Goal: Task Accomplishment & Management: Use online tool/utility

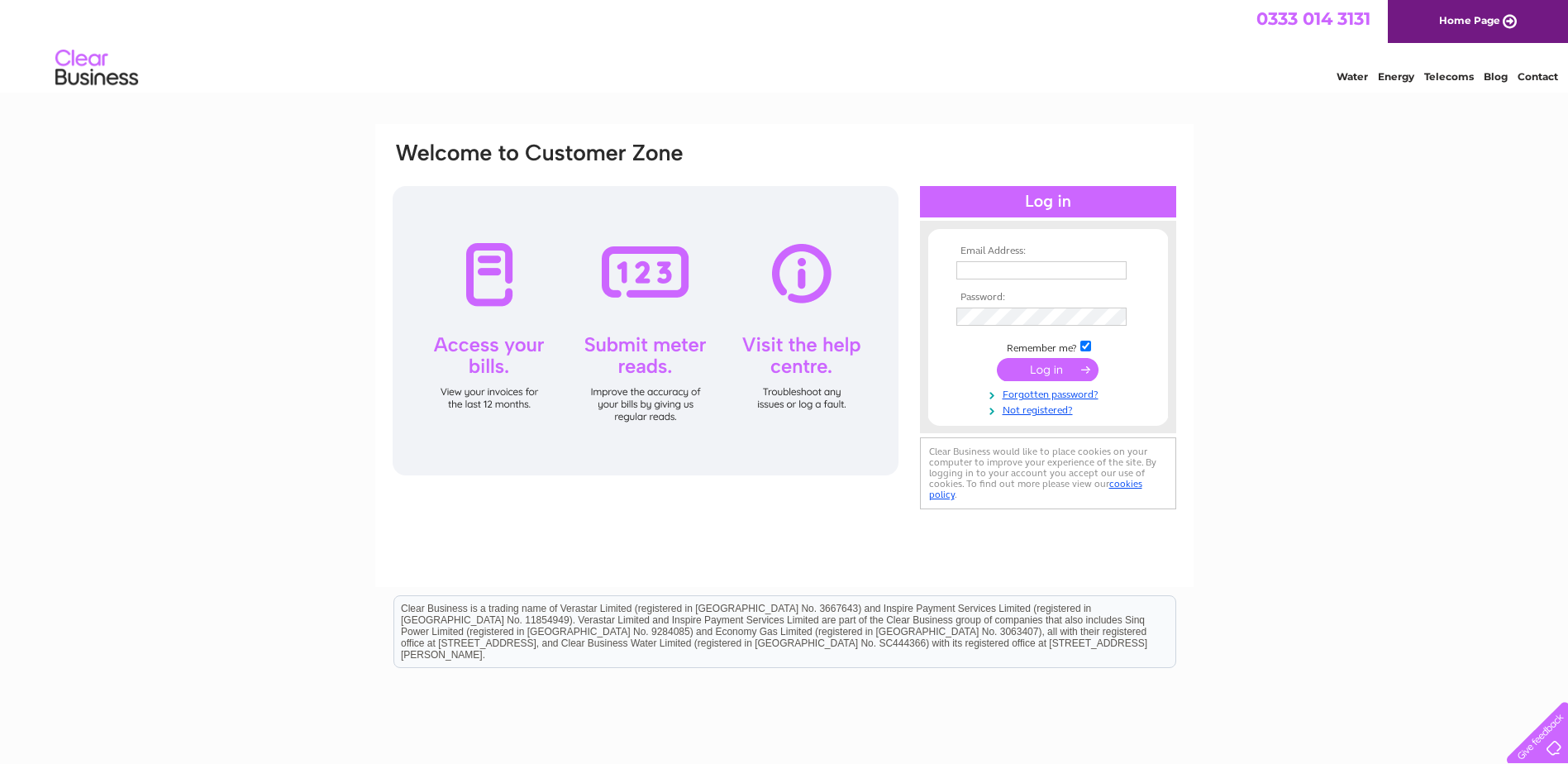
type input "suki@tsapc.co.uk"
click at [1042, 369] on input "submit" at bounding box center [1048, 370] width 101 height 23
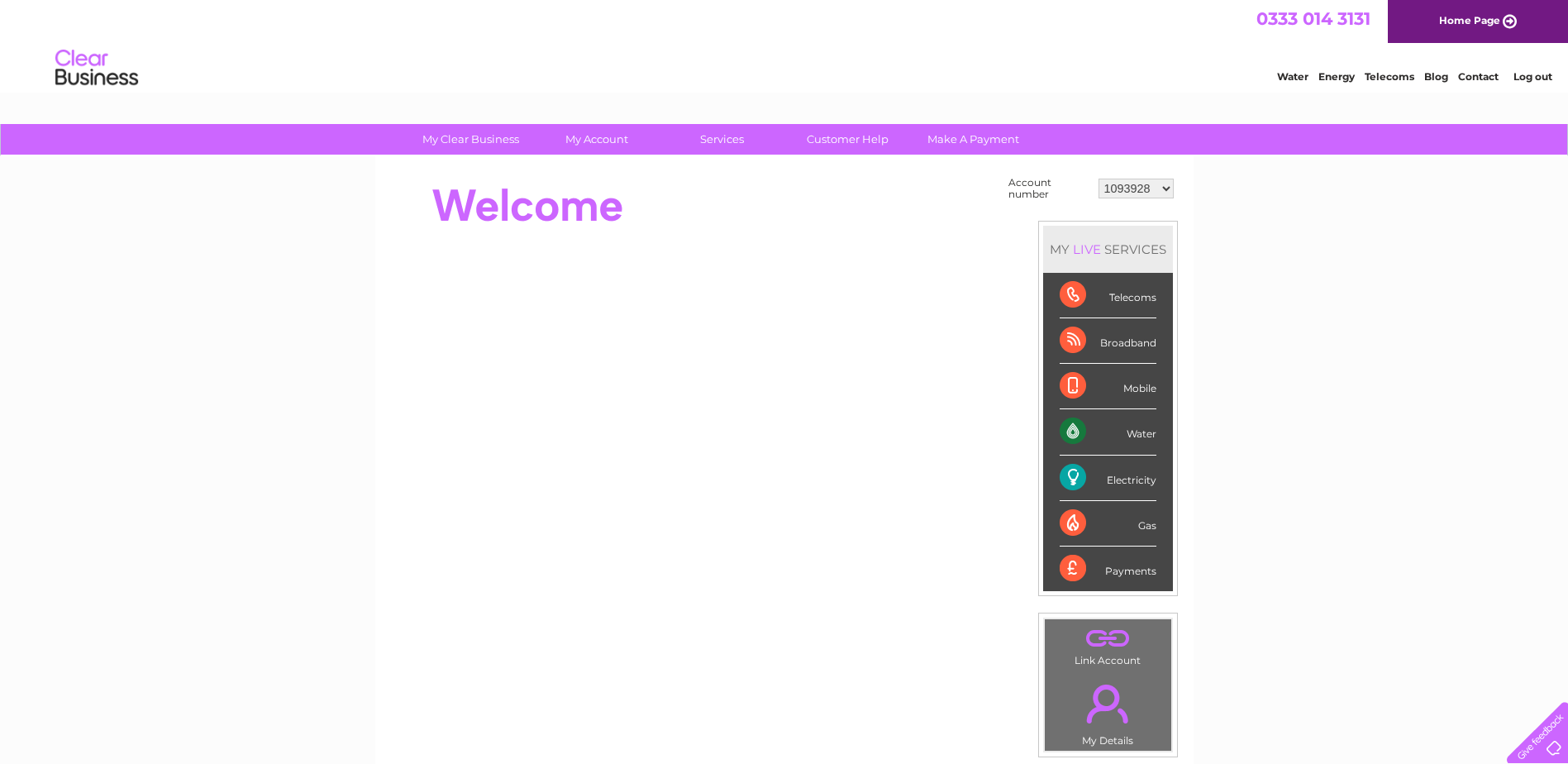
click at [1128, 478] on div "Electricity" at bounding box center [1108, 478] width 97 height 46
click at [1076, 474] on div "Electricity" at bounding box center [1108, 478] width 97 height 46
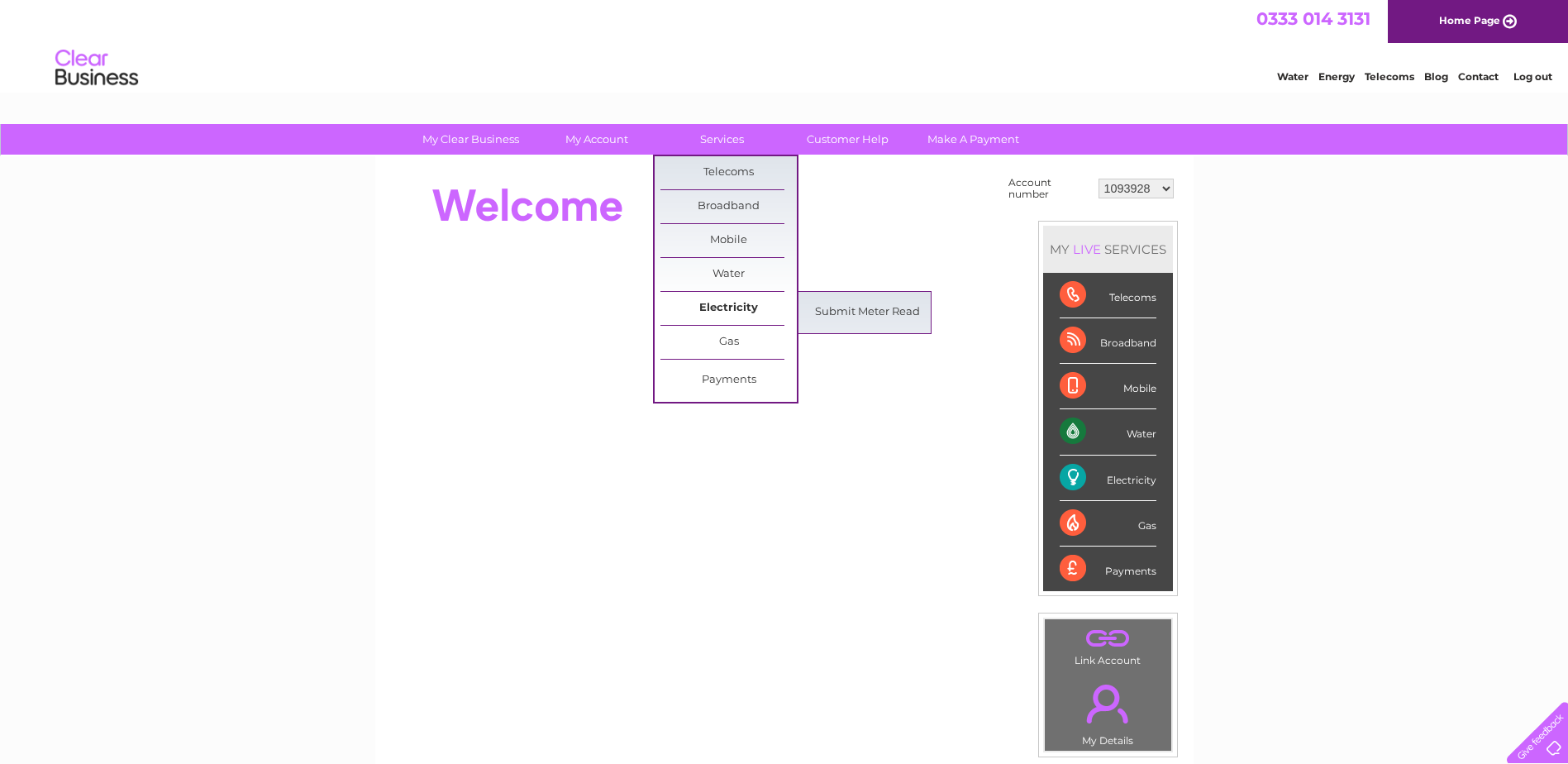
click at [726, 306] on link "Electricity" at bounding box center [729, 309] width 136 height 33
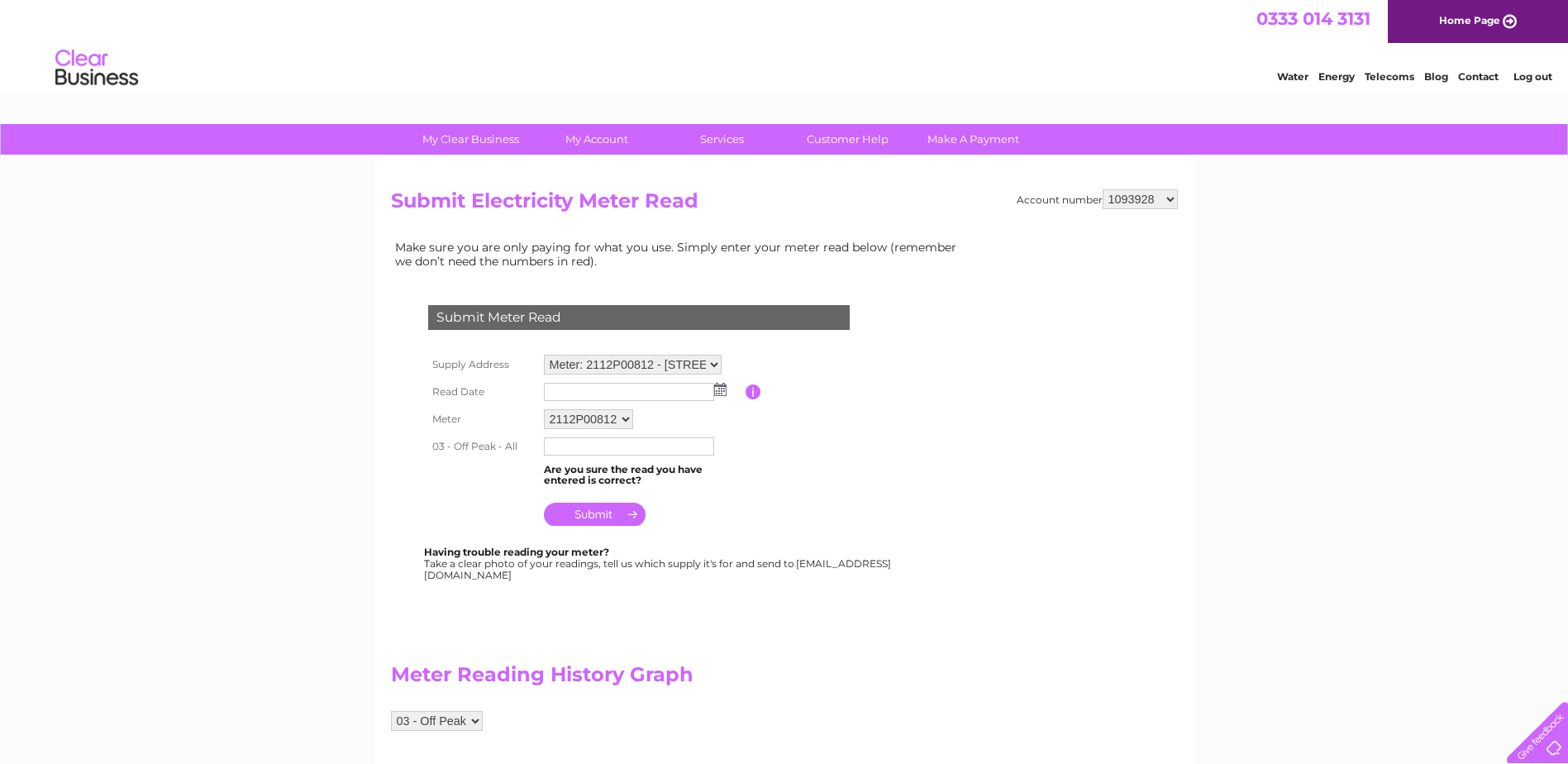
click at [720, 390] on img at bounding box center [720, 389] width 12 height 13
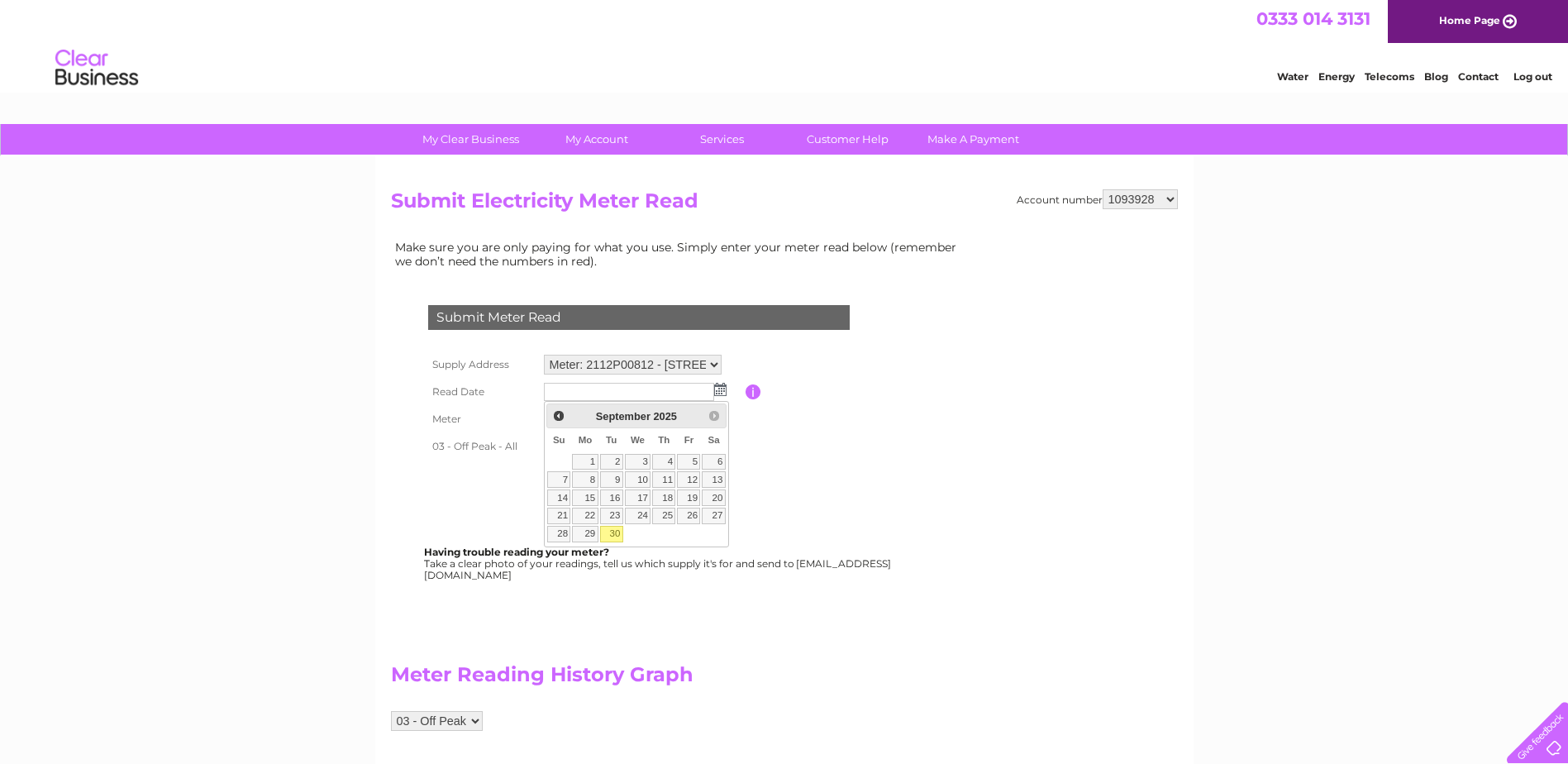
click at [608, 534] on link "30" at bounding box center [612, 534] width 23 height 17
type input "[DATE]"
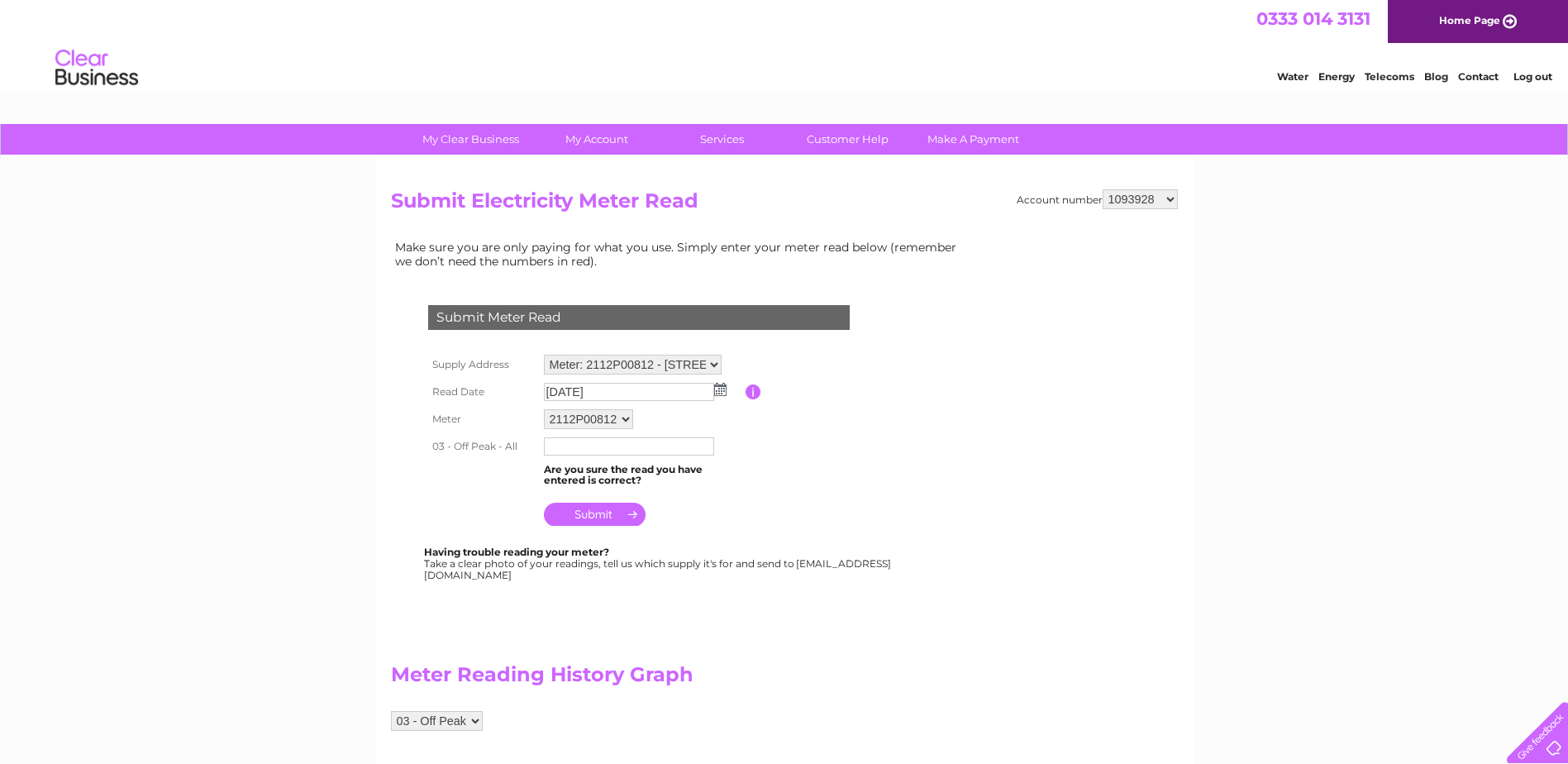
click at [556, 450] on input "text" at bounding box center [628, 447] width 170 height 18
type input "35563"
click at [594, 517] on input "submit" at bounding box center [594, 516] width 101 height 23
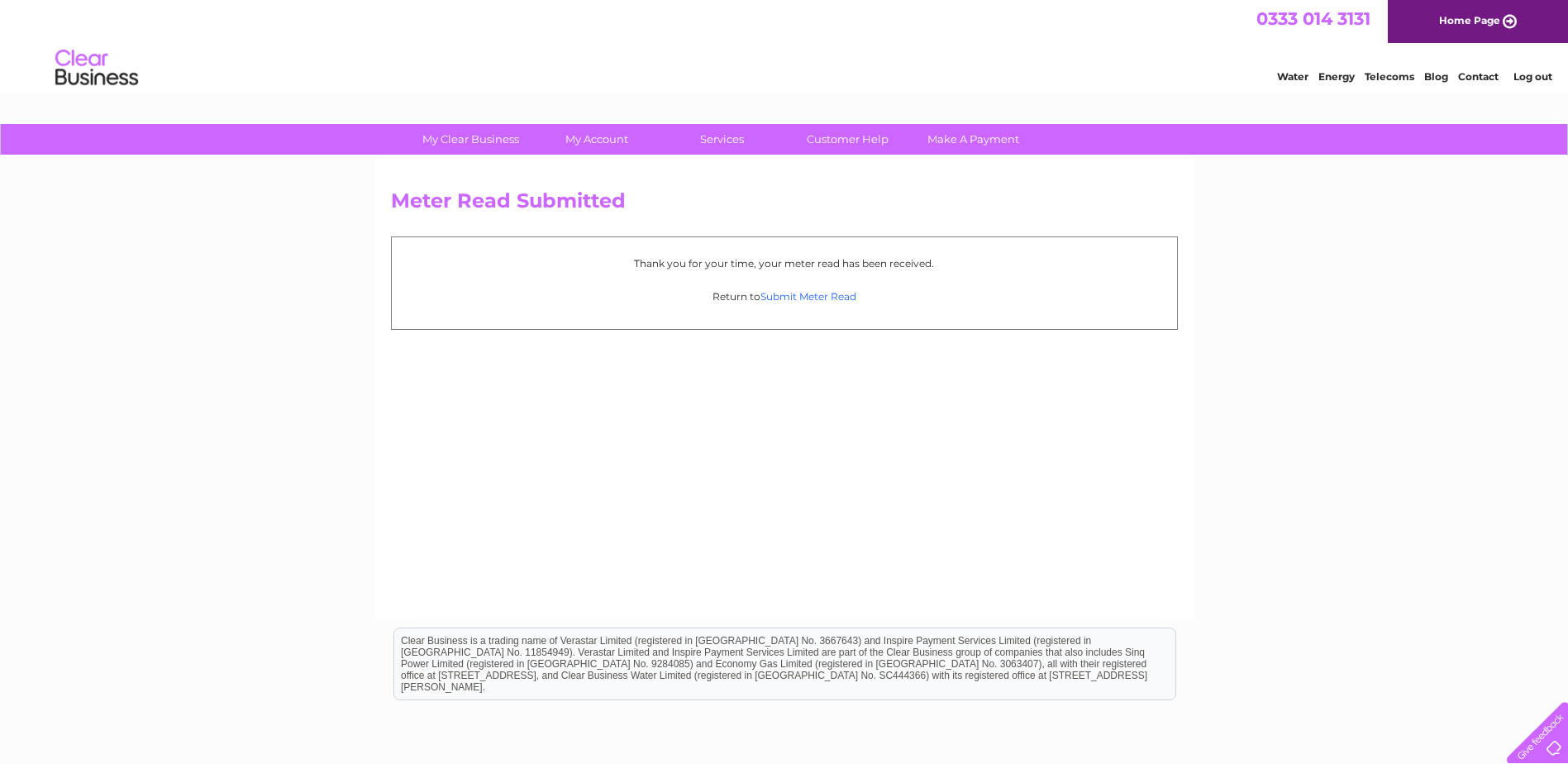
click at [804, 296] on link "Submit Meter Read" at bounding box center [808, 296] width 96 height 12
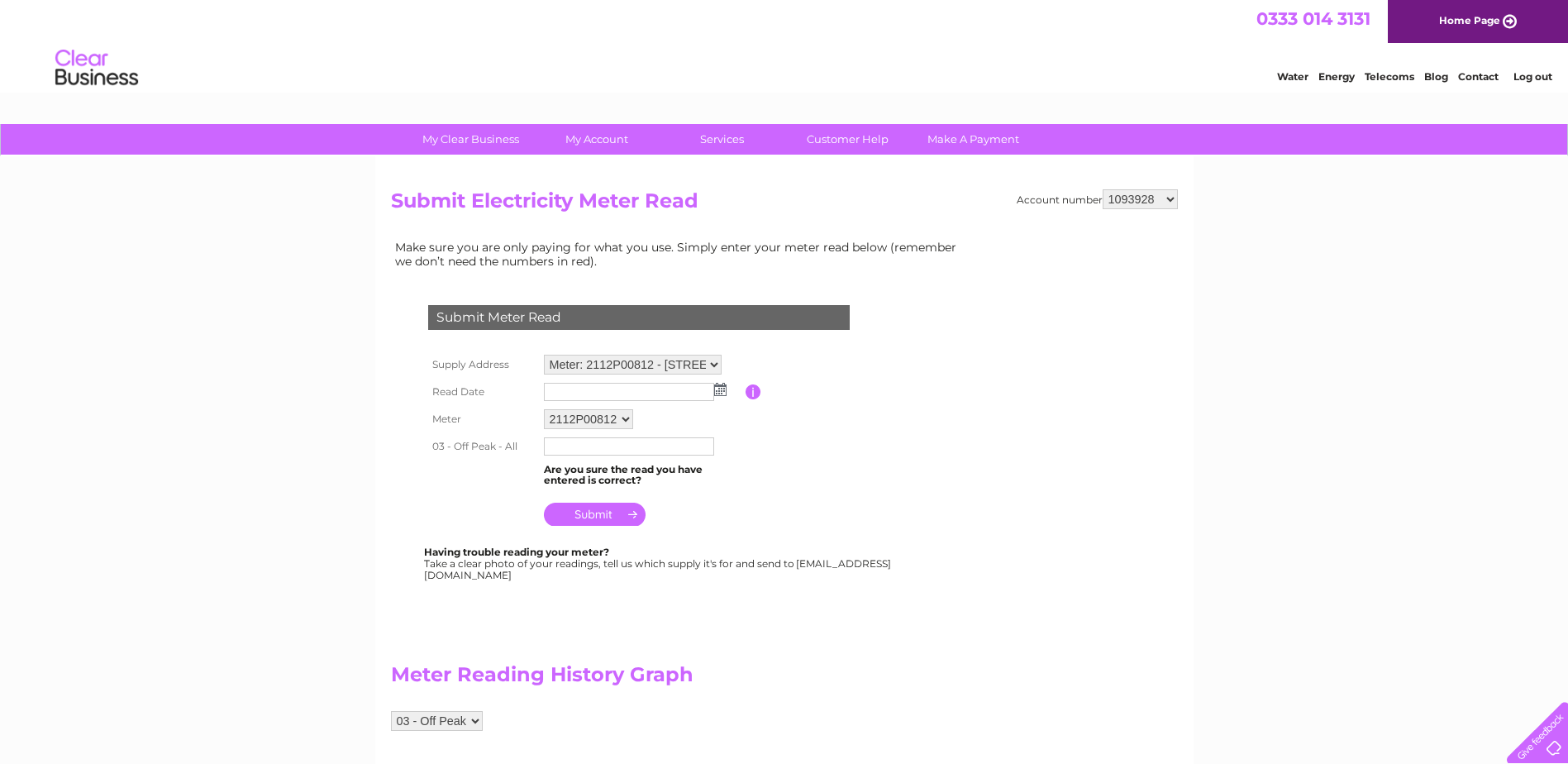
click at [715, 365] on select "Meter: 2112P00812 - [STREET_ADDRESS][PERSON_NAME] 2LL Meter: 2111P04297 - [STRE…" at bounding box center [633, 365] width 178 height 20
select select "98214"
click at [544, 355] on select "Meter: 2112P00812 - [STREET_ADDRESS][PERSON_NAME] 2LL Meter: 2111P04297 - [STRE…" at bounding box center [633, 365] width 178 height 22
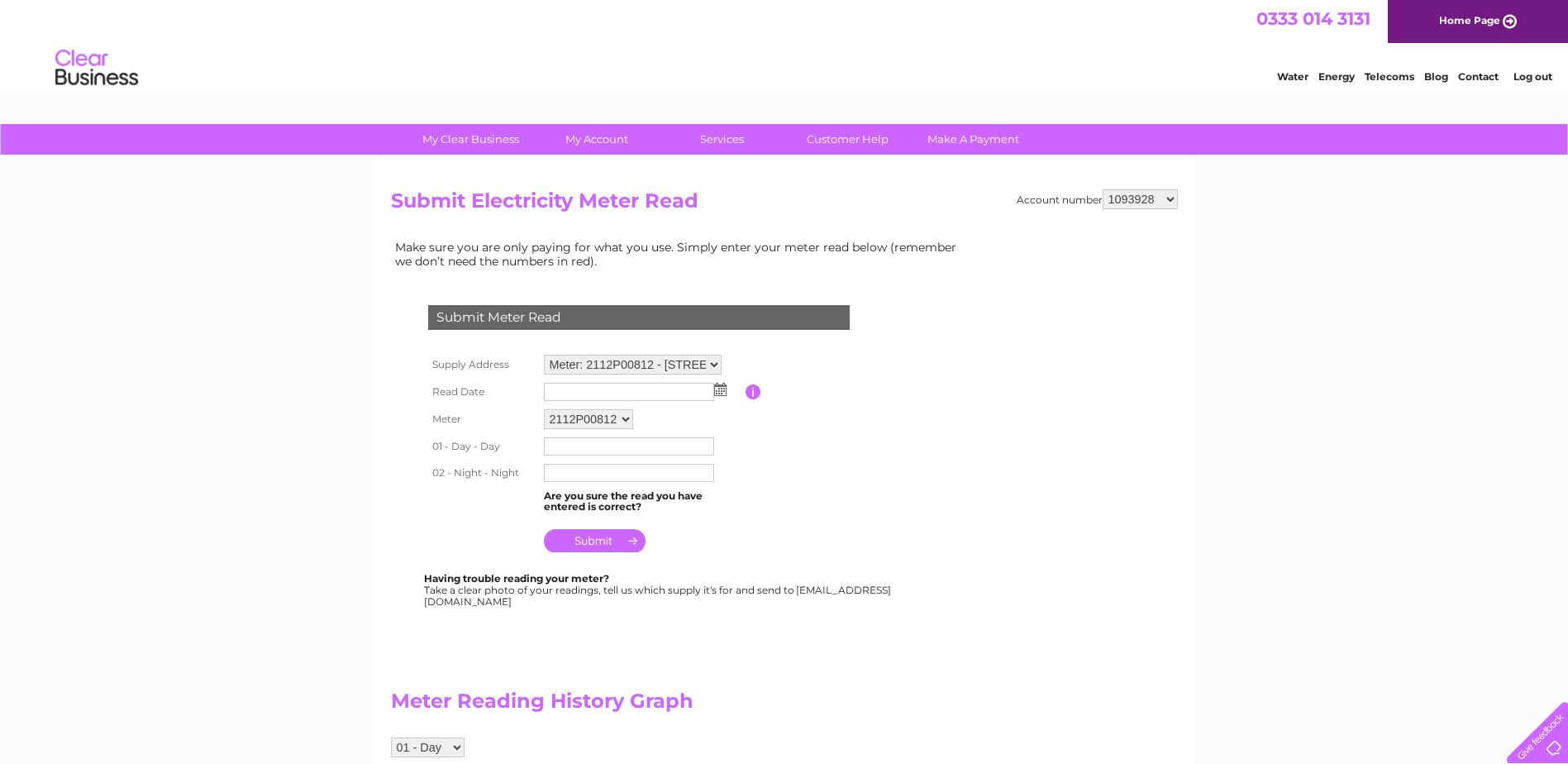
drag, startPoint x: 0, startPoint y: 0, endPoint x: 721, endPoint y: 387, distance: 818.3
click at [721, 387] on img at bounding box center [720, 389] width 12 height 13
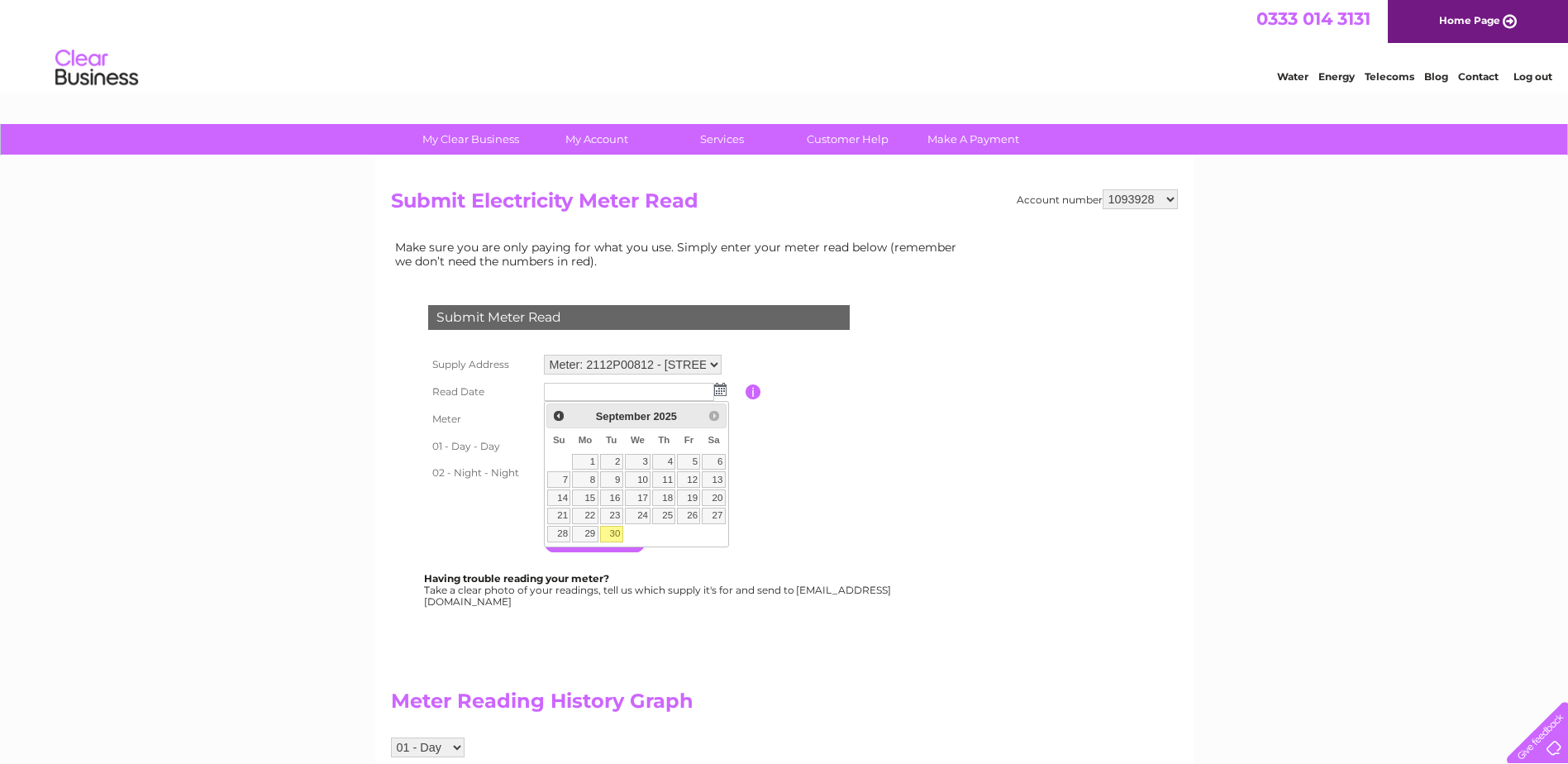
click at [609, 532] on link "30" at bounding box center [612, 534] width 23 height 17
type input "2025/09/30"
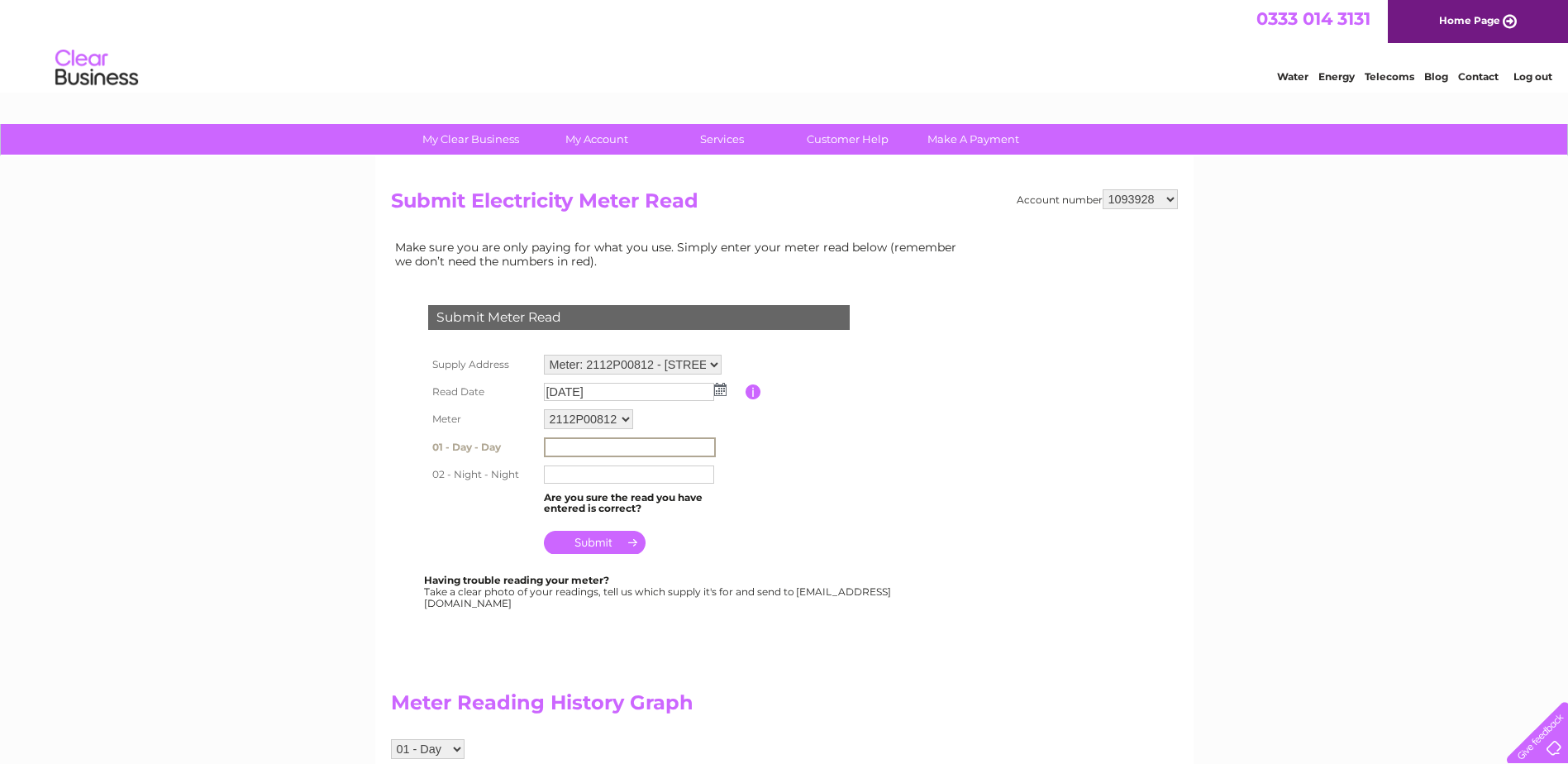
click at [552, 448] on input "text" at bounding box center [629, 448] width 172 height 20
type input "03844"
click at [557, 473] on input "text" at bounding box center [629, 474] width 172 height 20
type input "01175"
click at [574, 536] on input "submit" at bounding box center [594, 541] width 101 height 23
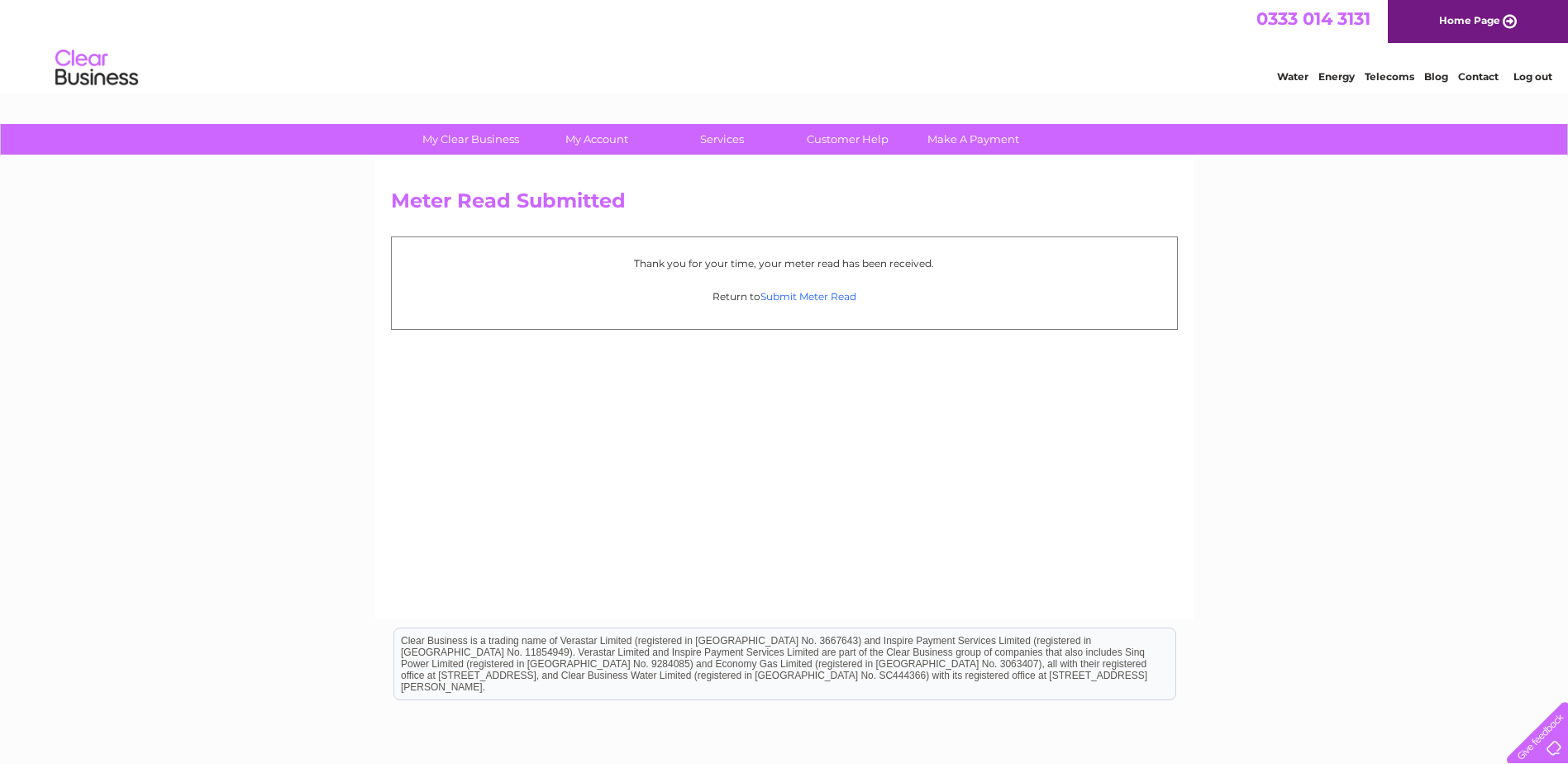
click at [802, 298] on link "Submit Meter Read" at bounding box center [808, 296] width 96 height 12
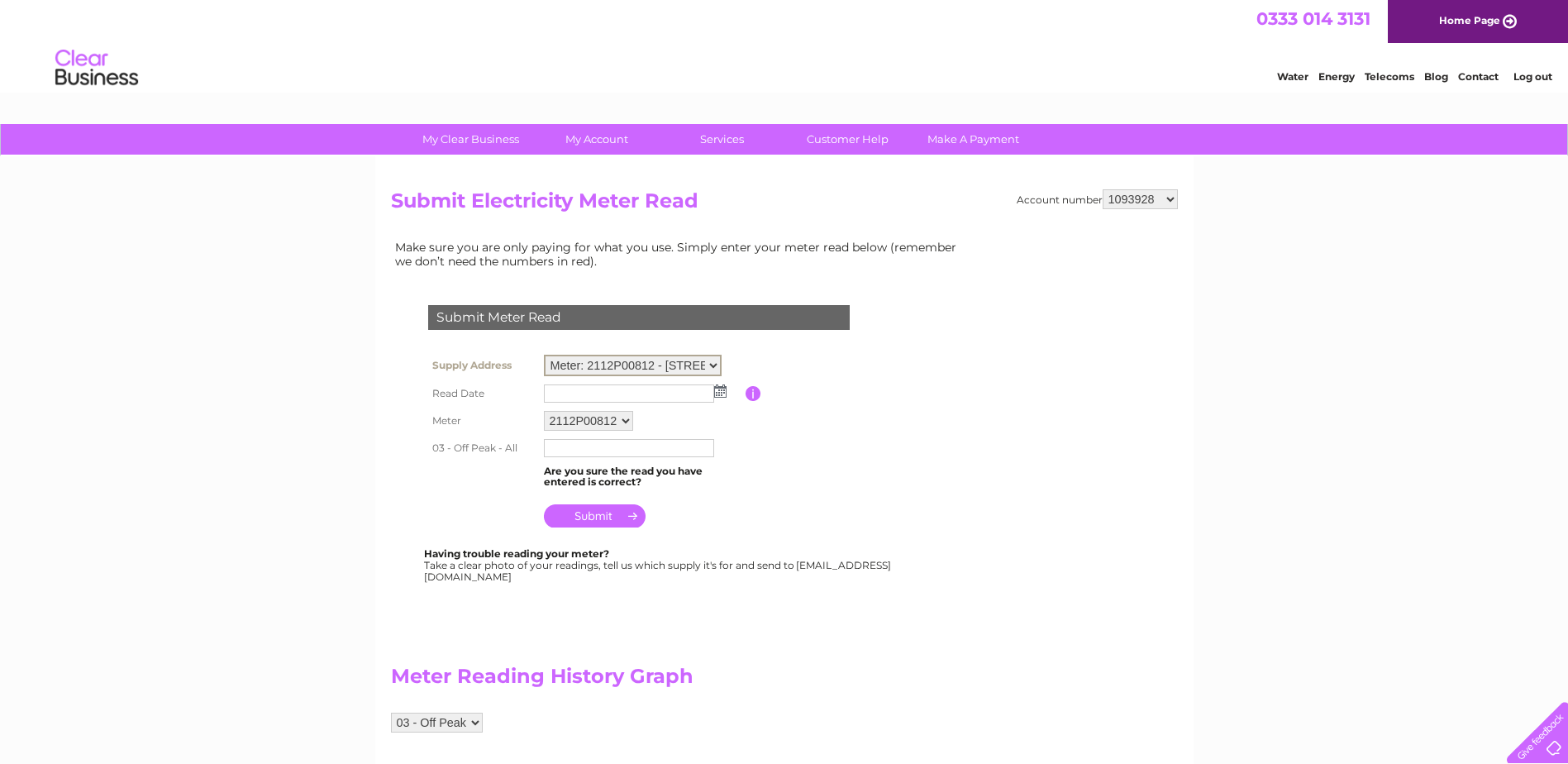
click at [712, 362] on select "Meter: 2112P00812 - [STREET_ADDRESS][PERSON_NAME] 2LL Meter: 2111P04297 - [STRE…" at bounding box center [633, 365] width 178 height 22
select select "100055"
click at [544, 355] on select "Meter: 2112P00812 - [STREET_ADDRESS][PERSON_NAME] 2LL Meter: 2111P04297 - [STRE…" at bounding box center [633, 365] width 178 height 22
drag, startPoint x: 0, startPoint y: 0, endPoint x: 720, endPoint y: 388, distance: 817.9
click at [720, 388] on img at bounding box center [720, 389] width 12 height 13
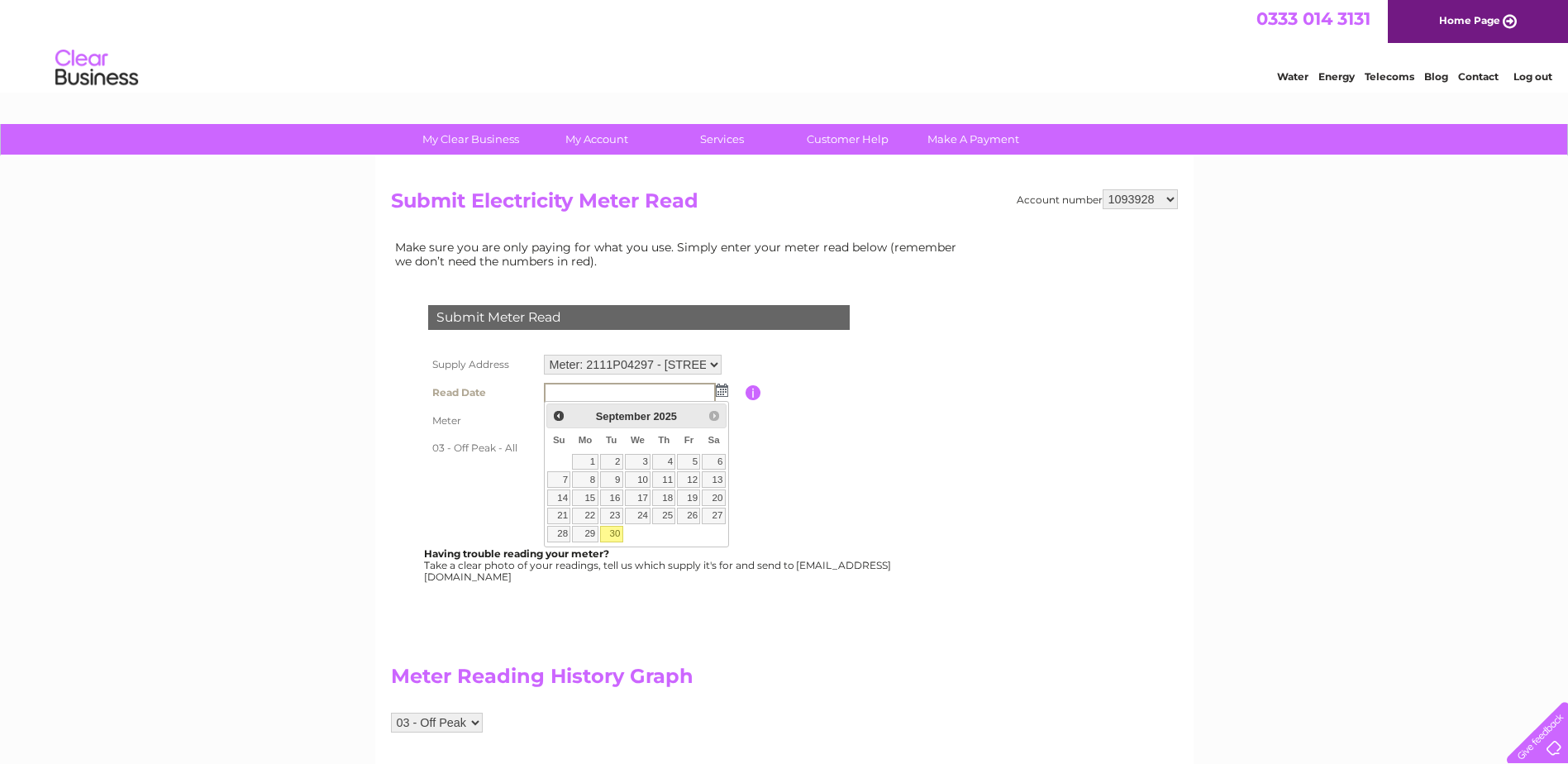
click at [613, 532] on link "30" at bounding box center [612, 534] width 23 height 17
type input "[DATE]"
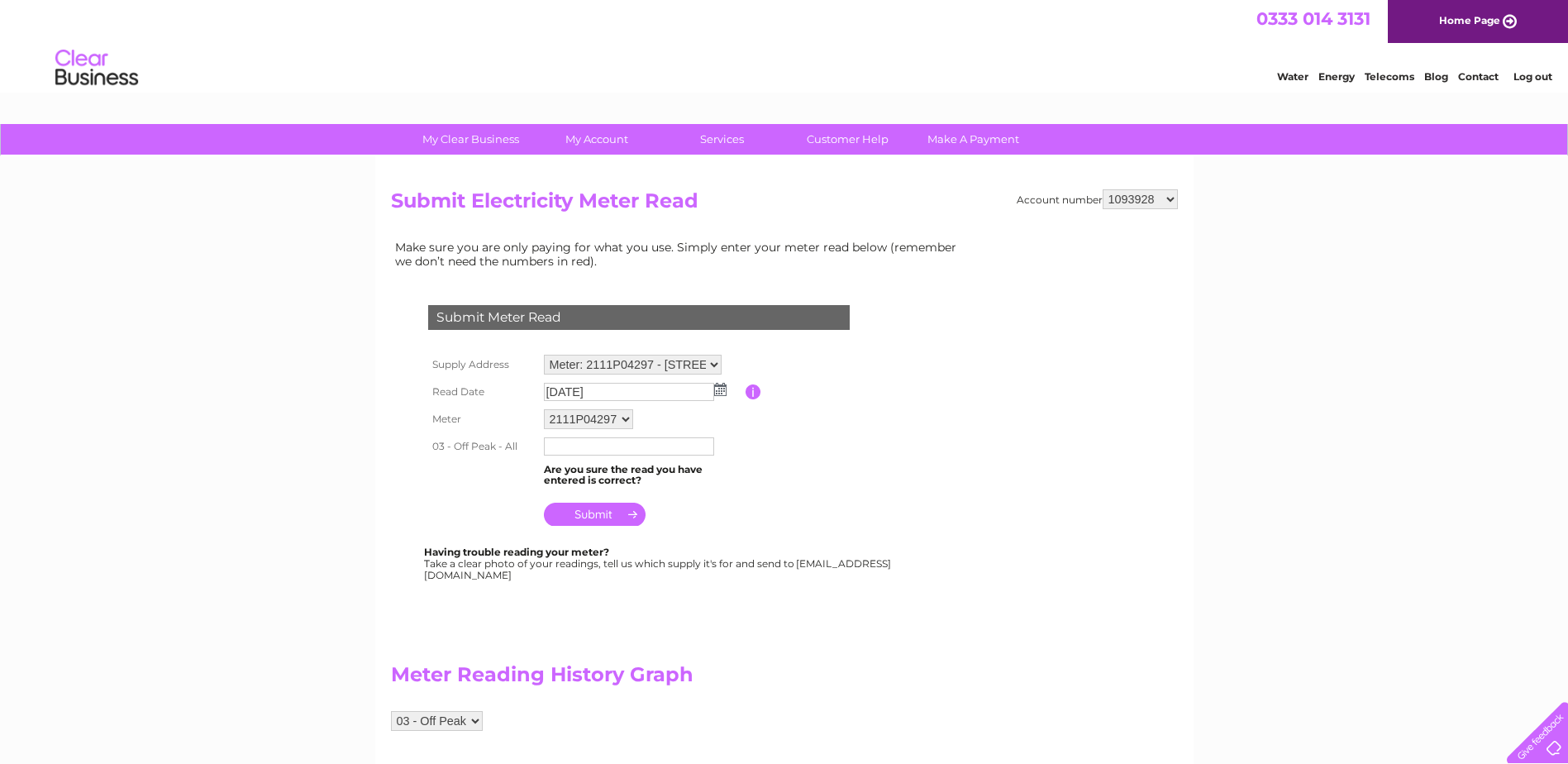
click at [564, 449] on input "text" at bounding box center [628, 447] width 170 height 18
type input "10135"
click at [603, 514] on input "submit" at bounding box center [594, 516] width 101 height 23
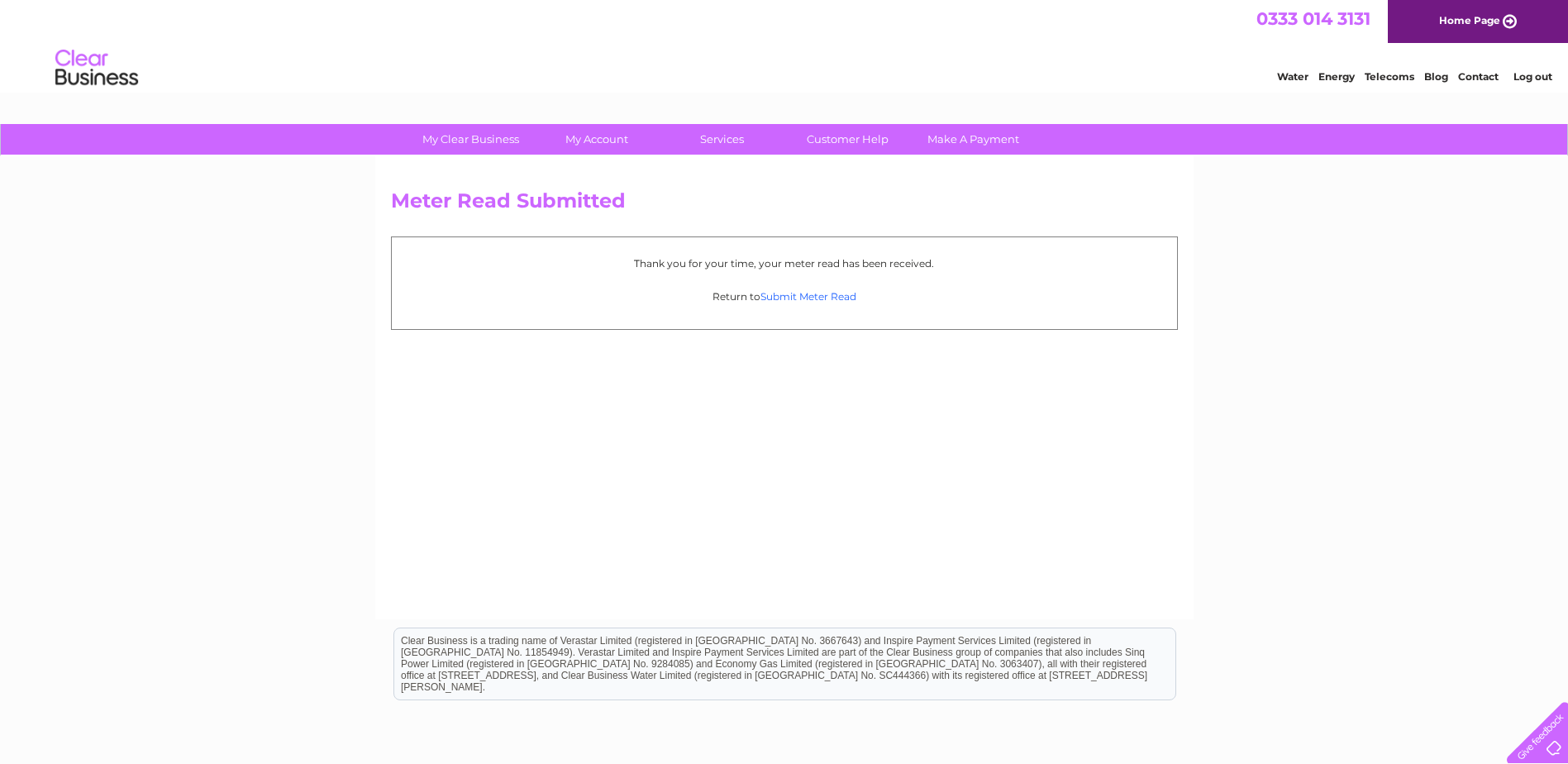
click at [804, 297] on link "Submit Meter Read" at bounding box center [808, 296] width 96 height 12
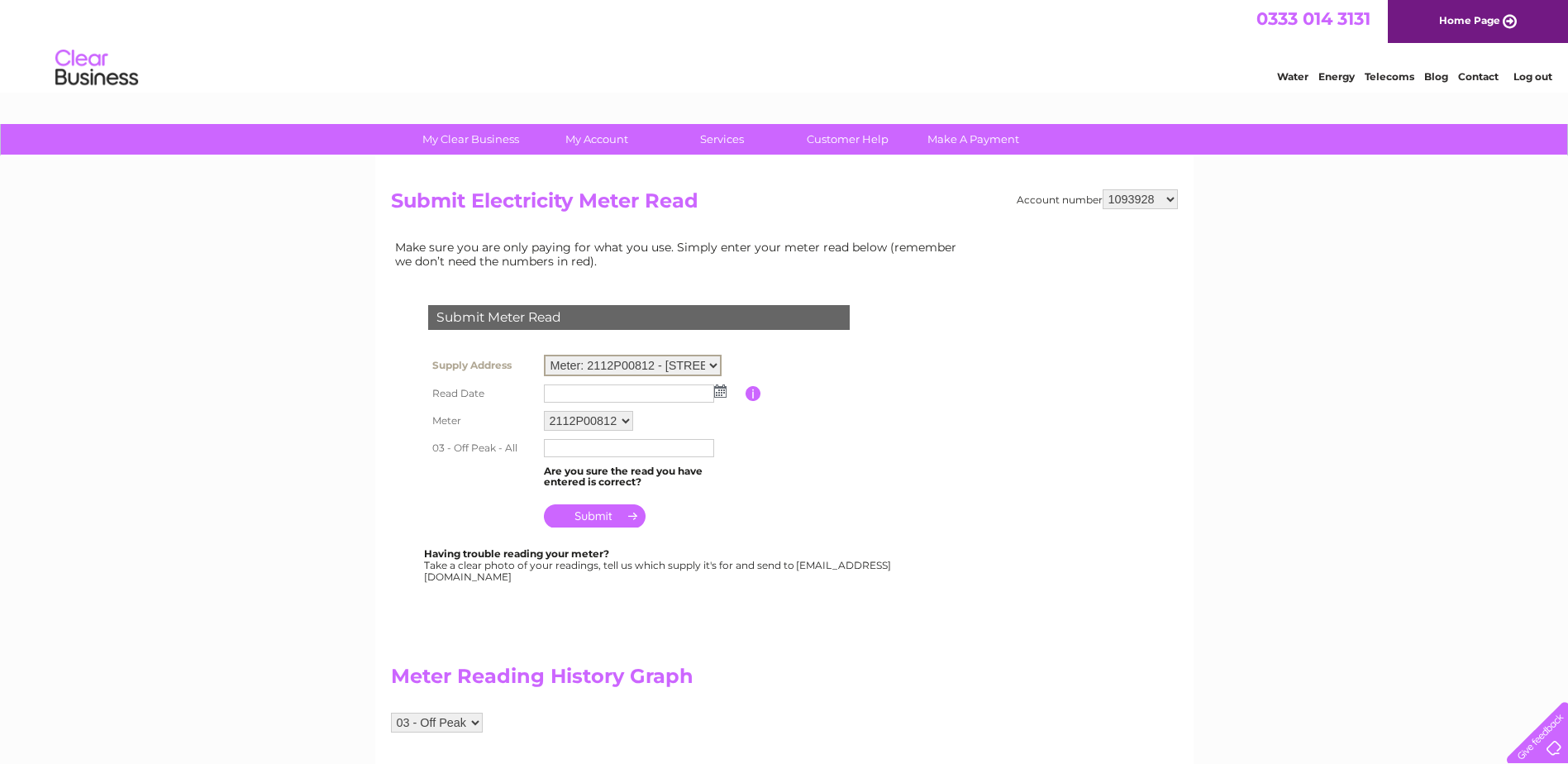
click at [712, 360] on select "Meter: 2112P00812 - [STREET_ADDRESS][PERSON_NAME] 2LL Meter: 2111P04297 - [STRE…" at bounding box center [633, 365] width 178 height 22
select select "98213"
click at [544, 355] on select "Meter: 2112P00812 - [STREET_ADDRESS][PERSON_NAME] 2LL Meter: 2111P04297 - [STRE…" at bounding box center [633, 365] width 178 height 22
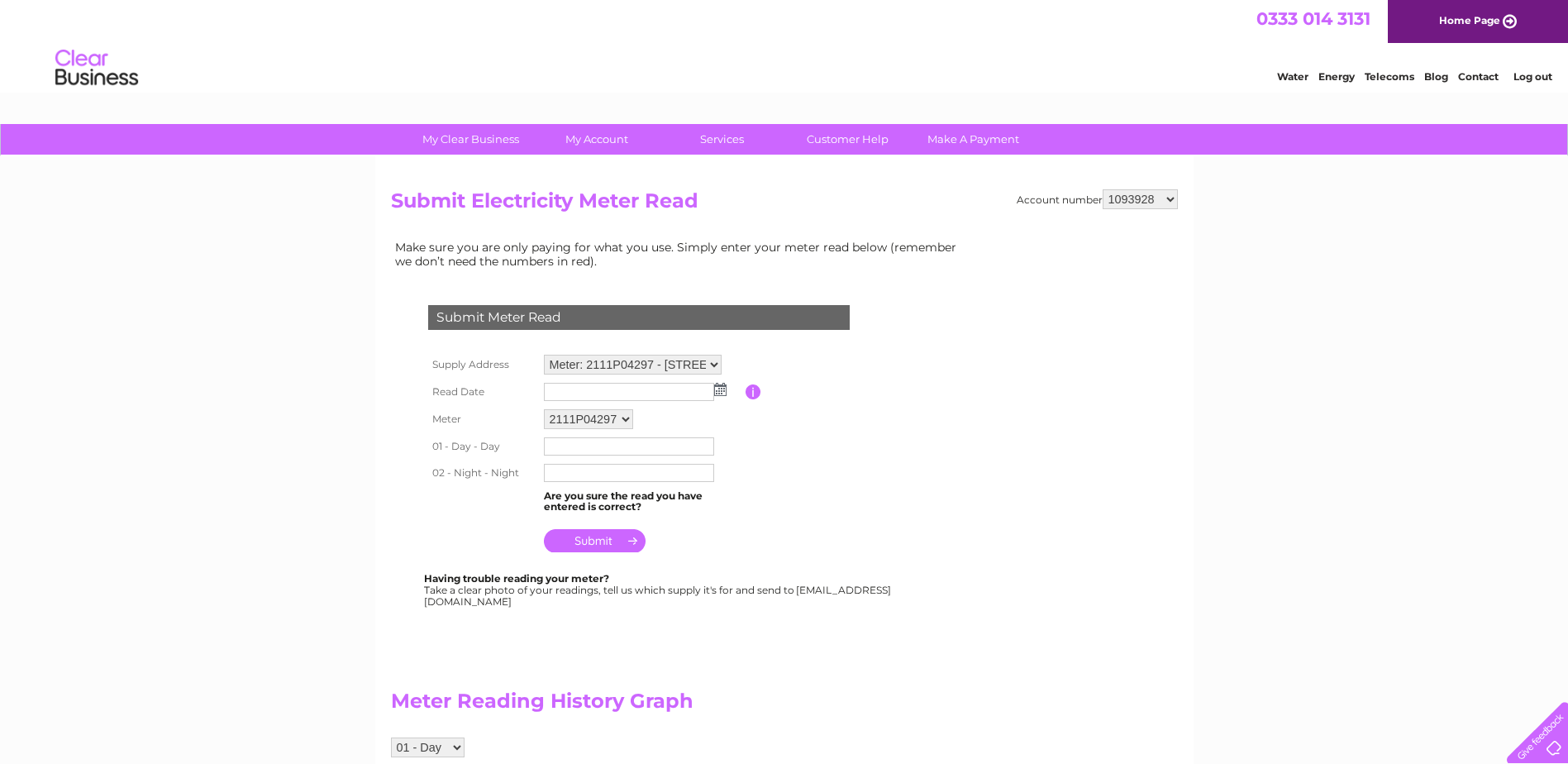
click at [722, 393] on img at bounding box center [720, 389] width 12 height 13
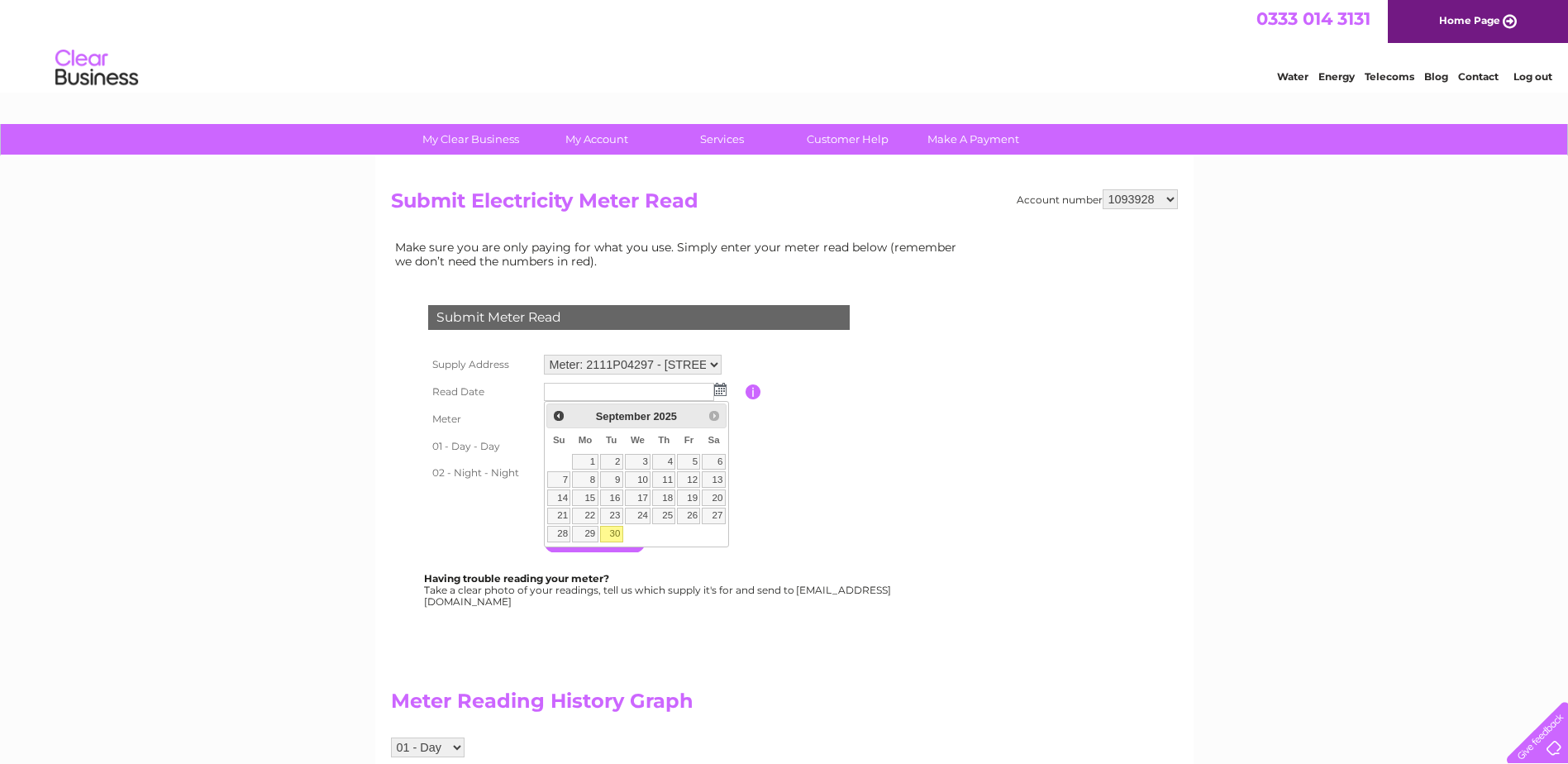
click at [614, 531] on link "30" at bounding box center [612, 534] width 23 height 17
type input "[DATE]"
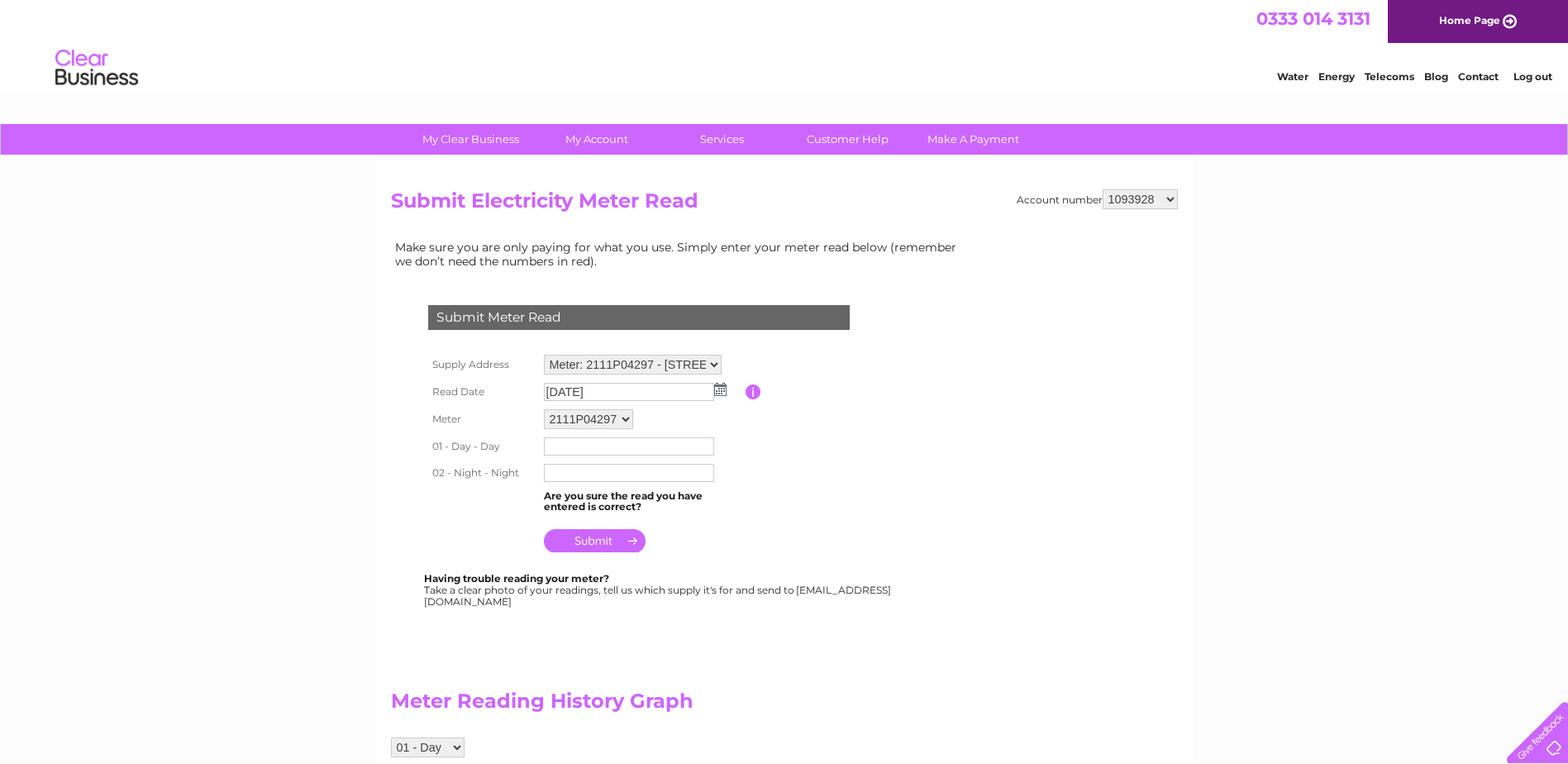
click at [556, 443] on input "text" at bounding box center [628, 447] width 170 height 18
type input "73953"
click at [552, 470] on input "text" at bounding box center [628, 475] width 170 height 18
type input "20778"
click at [586, 541] on input "submit" at bounding box center [594, 541] width 101 height 23
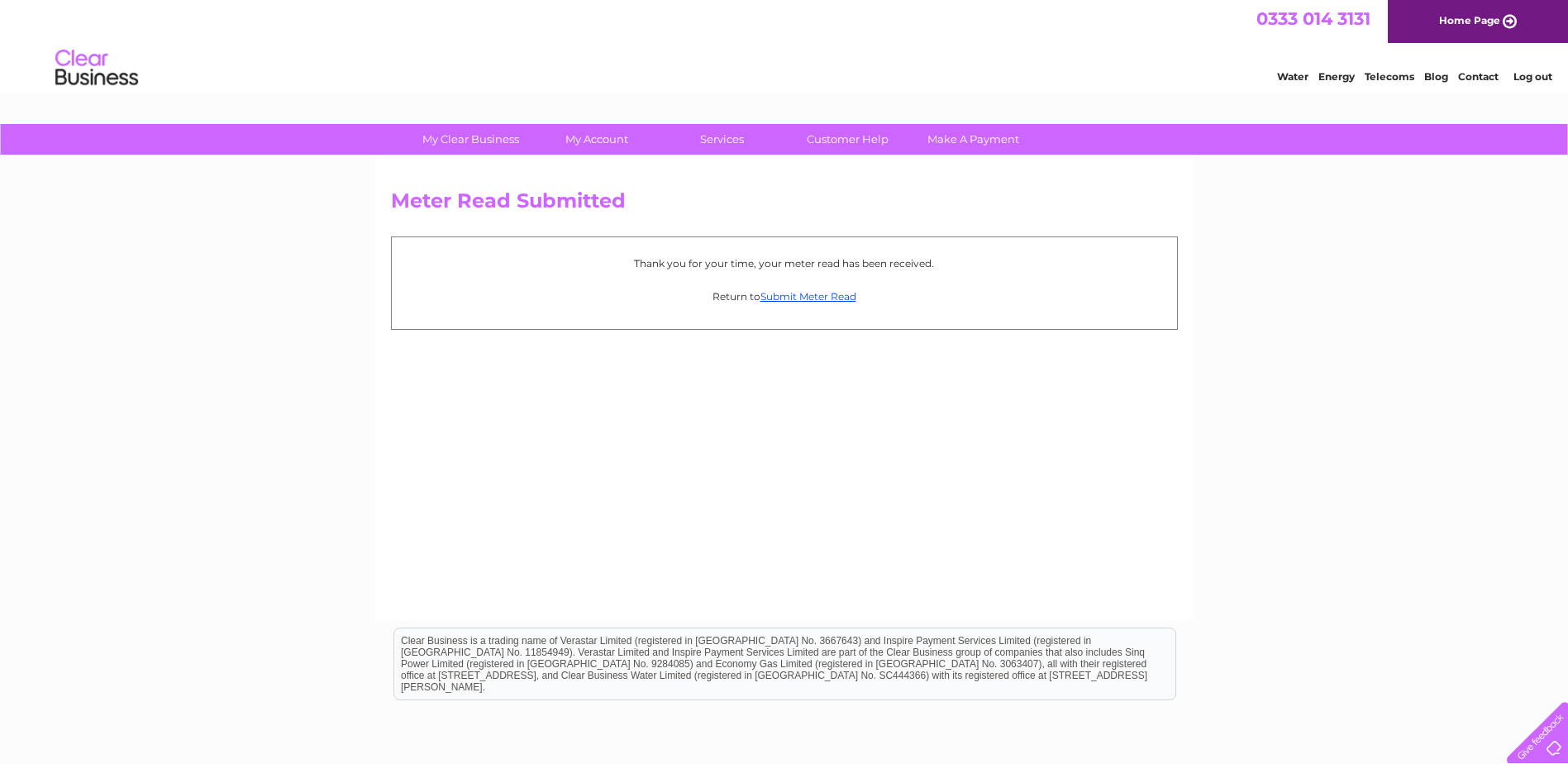
click at [1529, 71] on link "Log out" at bounding box center [1532, 76] width 39 height 12
